Goal: Task Accomplishment & Management: Complete application form

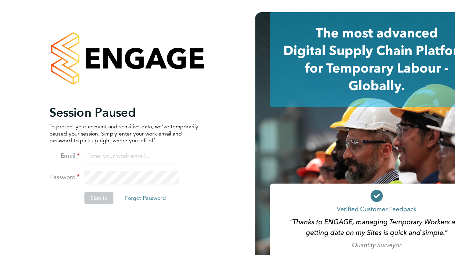
type input "[EMAIL_ADDRESS][DOMAIN_NAME]"
click at [88, 176] on button "Sign In" at bounding box center [88, 176] width 26 height 11
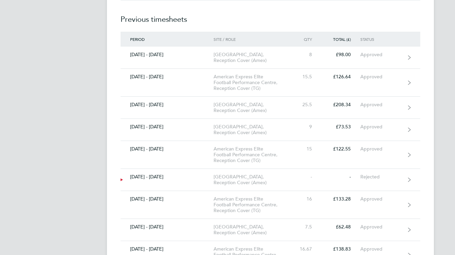
scroll to position [7395, 0]
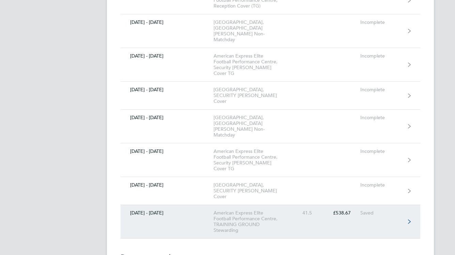
click at [235, 210] on div "American Express Elite Football Performance Centre, TRAINING GROUND Stewarding" at bounding box center [253, 221] width 78 height 23
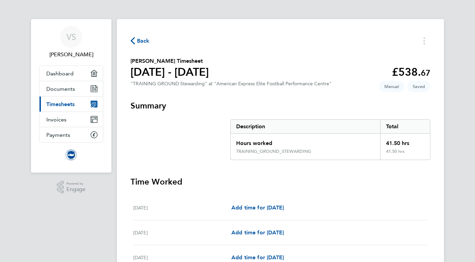
click at [409, 111] on h3 "Summary" at bounding box center [281, 105] width 300 height 11
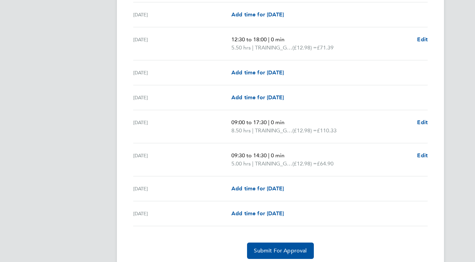
scroll to position [793, 0]
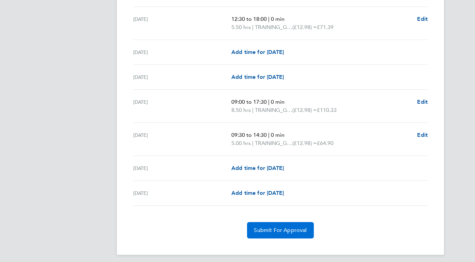
click at [296, 228] on span "Submit For Approval" at bounding box center [280, 230] width 53 height 7
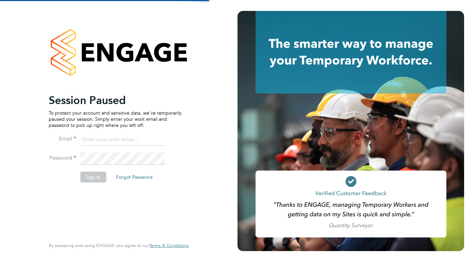
type input "[EMAIL_ADDRESS][DOMAIN_NAME]"
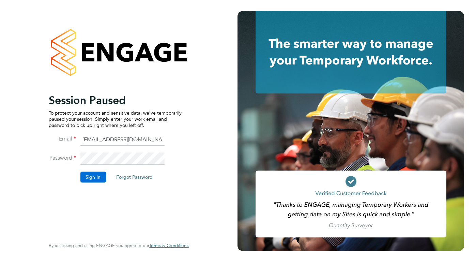
click at [93, 174] on button "Sign In" at bounding box center [93, 176] width 26 height 11
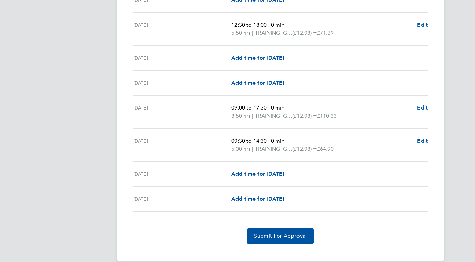
scroll to position [793, 0]
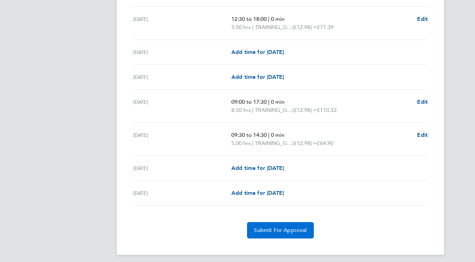
click at [269, 230] on button "Submit For Approval" at bounding box center [280, 230] width 66 height 16
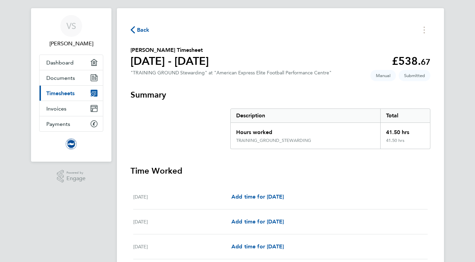
scroll to position [0, 0]
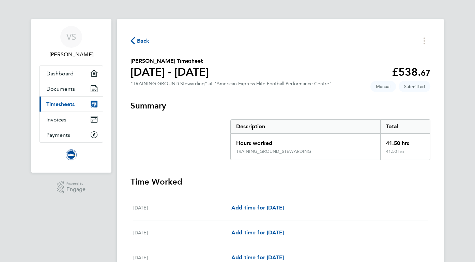
click at [141, 40] on span "Back" at bounding box center [143, 41] width 13 height 8
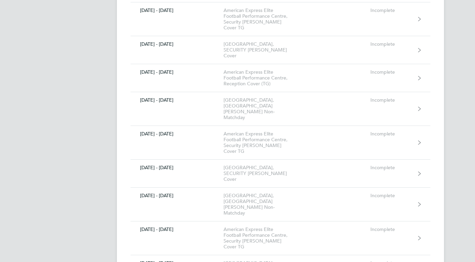
scroll to position [7289, 0]
